Goal: Navigation & Orientation: Find specific page/section

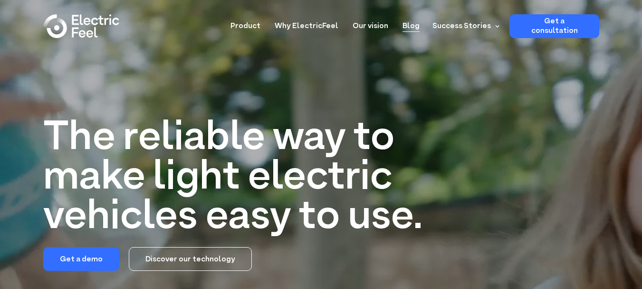
click at [410, 26] on link "Blog" at bounding box center [411, 23] width 17 height 18
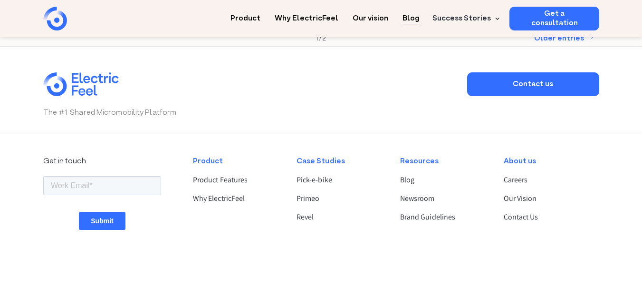
scroll to position [1398, 0]
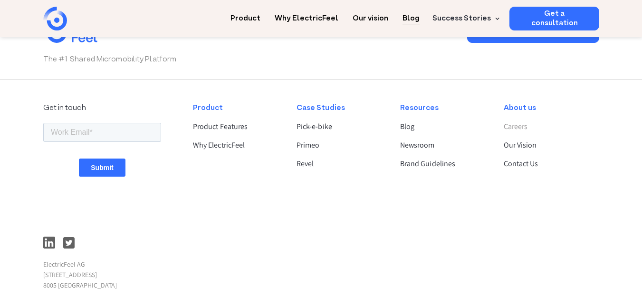
click at [518, 126] on link "Careers" at bounding box center [547, 126] width 87 height 11
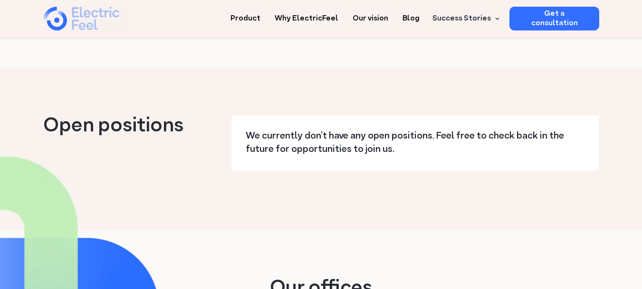
scroll to position [856, 0]
